Goal: Find specific page/section: Find specific page/section

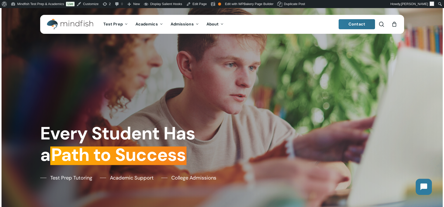
click at [382, 23] on span "Main Menu" at bounding box center [381, 24] width 5 height 5
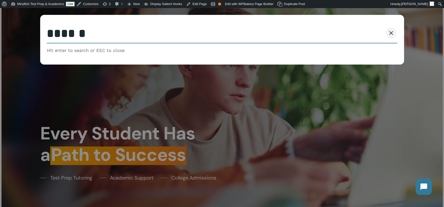
click at [94, 32] on input "Search" at bounding box center [222, 33] width 350 height 19
type input "******"
click at [360, 28] on button "Search" at bounding box center [371, 33] width 23 height 11
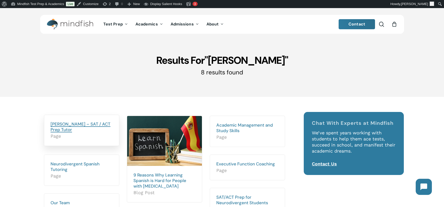
click at [65, 126] on link "Hannah Brooks – SAT / ACT Prep Tutor" at bounding box center [81, 126] width 60 height 11
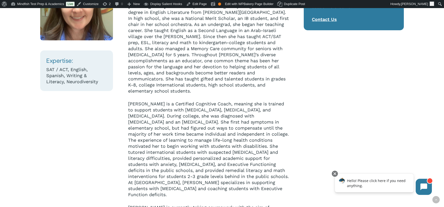
scroll to position [129, 0]
